Goal: Find specific page/section: Find specific page/section

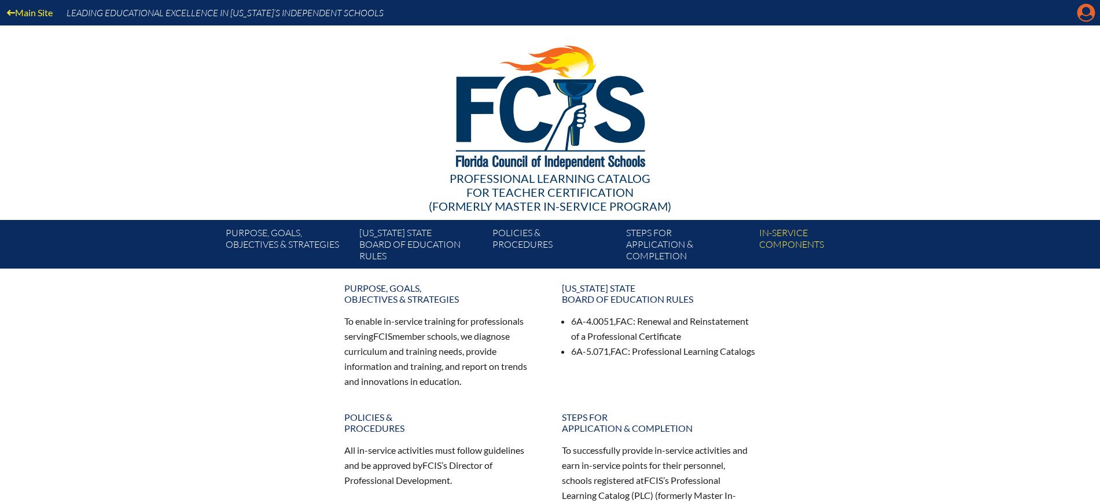
click at [1084, 13] on icon "Manage Account" at bounding box center [1086, 12] width 19 height 19
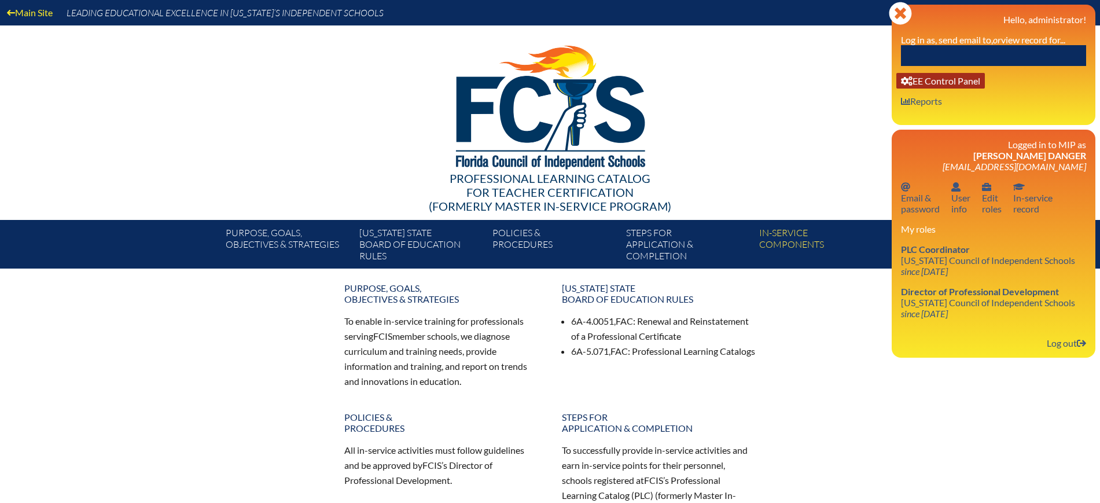
click at [935, 82] on link "User info EE Control Panel" at bounding box center [940, 81] width 89 height 16
click at [1022, 50] on input "text" at bounding box center [993, 55] width 185 height 21
paste input "1277359"
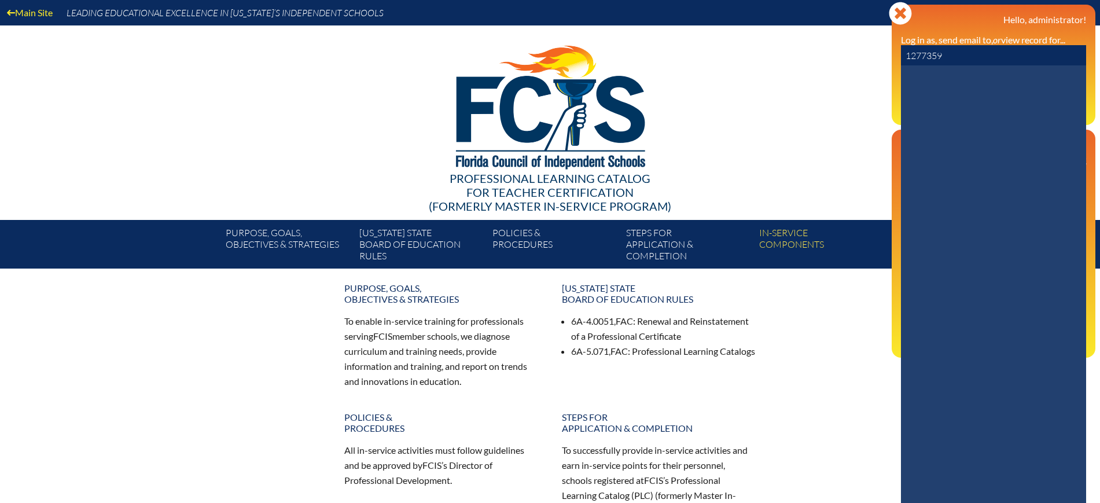
drag, startPoint x: 989, startPoint y: 62, endPoint x: 870, endPoint y: 44, distance: 120.6
click at [872, 51] on div "Main Site Leading Educational Excellence in Florida’s Independent Schools Profe…" at bounding box center [550, 134] width 1100 height 268
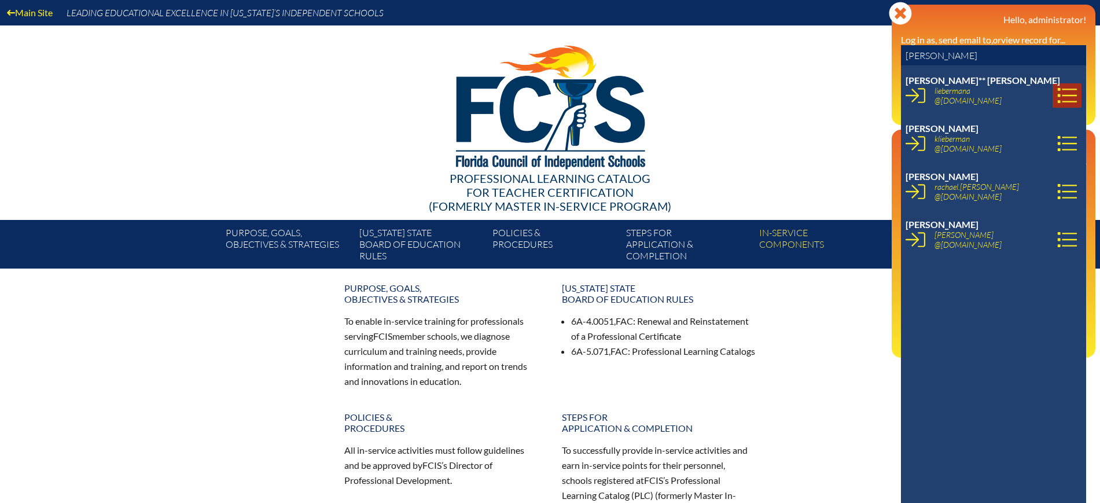
type input "lieberman"
click at [1057, 94] on icon at bounding box center [1067, 96] width 20 height 20
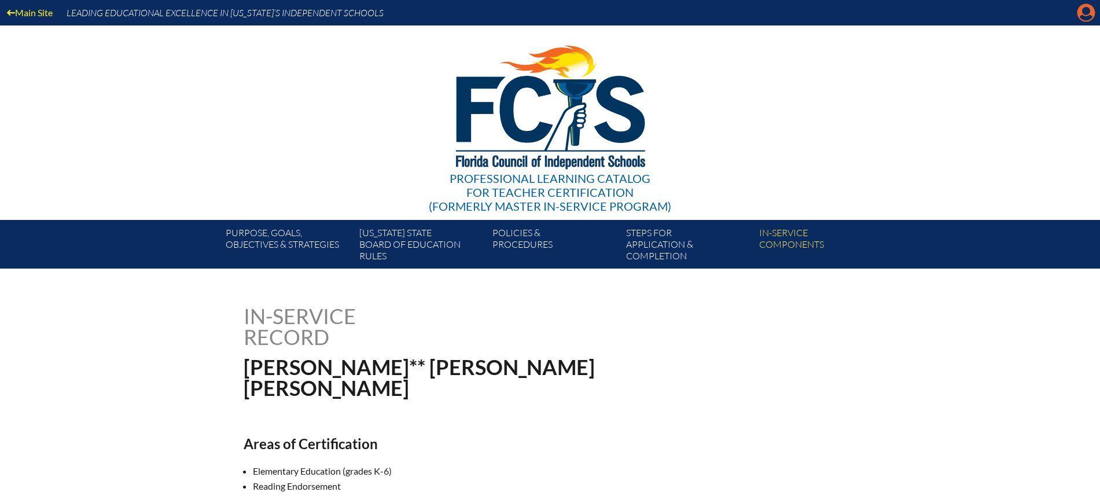
click at [1092, 13] on icon at bounding box center [1086, 13] width 18 height 18
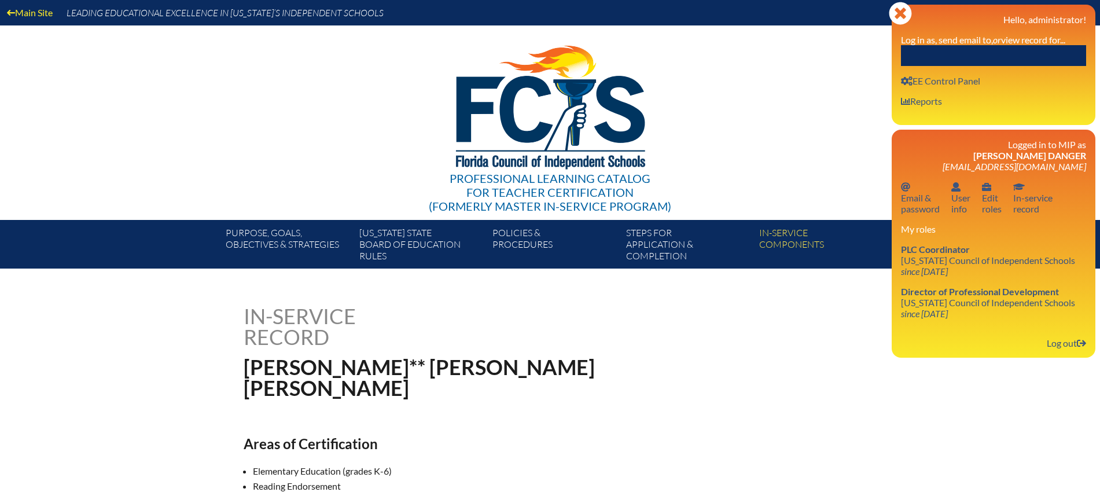
click at [1027, 46] on input "text" at bounding box center [993, 55] width 185 height 21
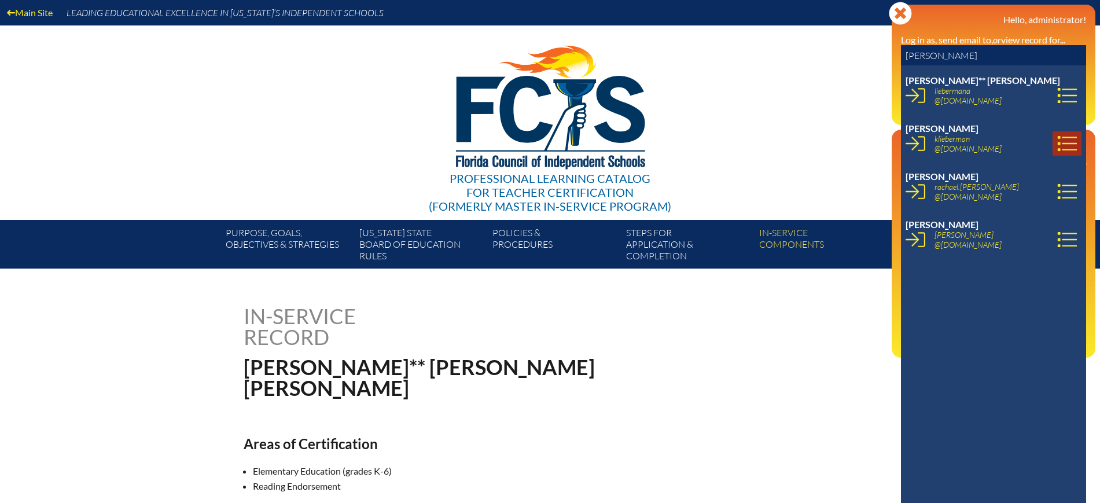
type input "lieberman"
click at [1057, 140] on icon at bounding box center [1067, 144] width 20 height 20
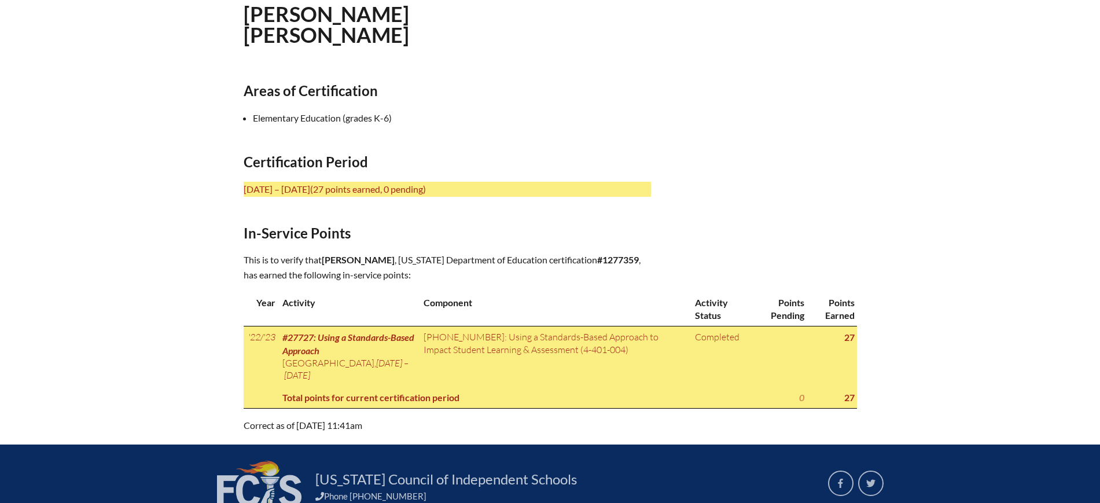
scroll to position [362, 0]
